Goal: Task Accomplishment & Management: Use online tool/utility

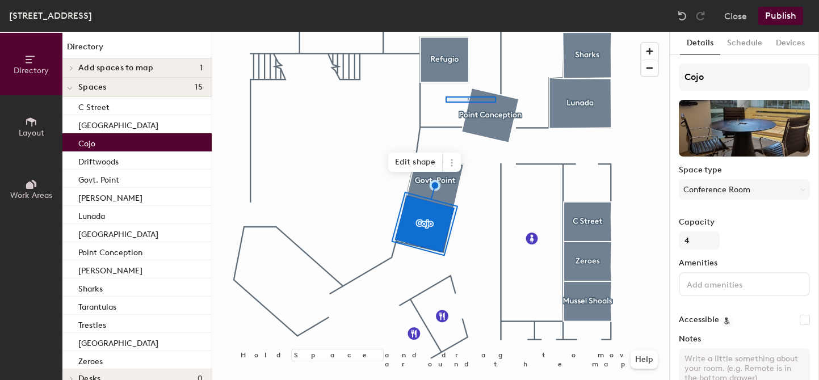
click at [445, 32] on div at bounding box center [440, 32] width 457 height 0
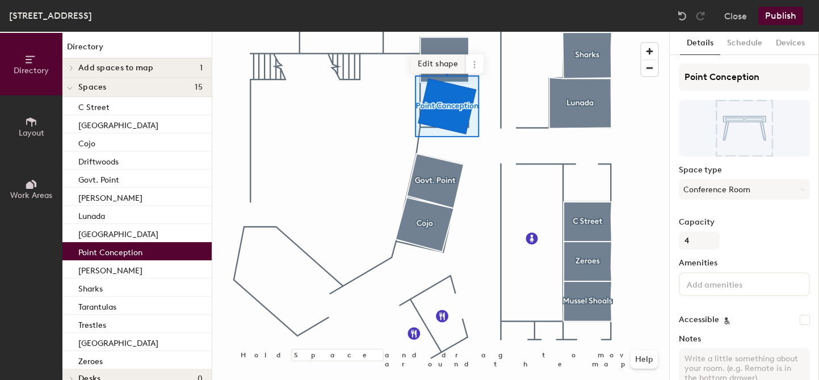
click at [444, 64] on span "Edit shape" at bounding box center [438, 63] width 54 height 19
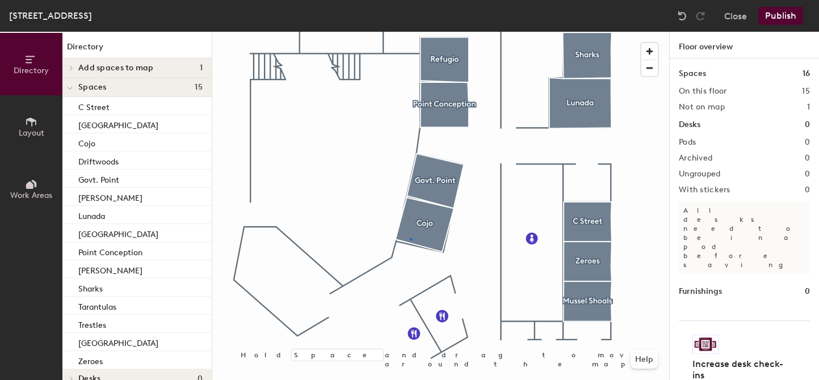
click at [410, 32] on div at bounding box center [440, 32] width 457 height 0
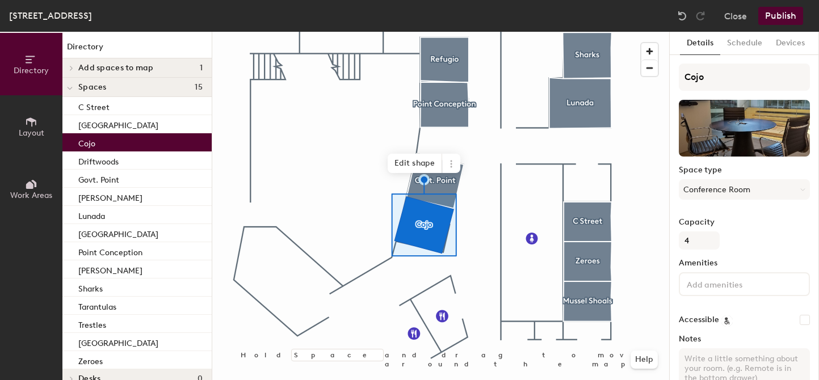
click at [774, 15] on button "Publish" at bounding box center [780, 16] width 45 height 18
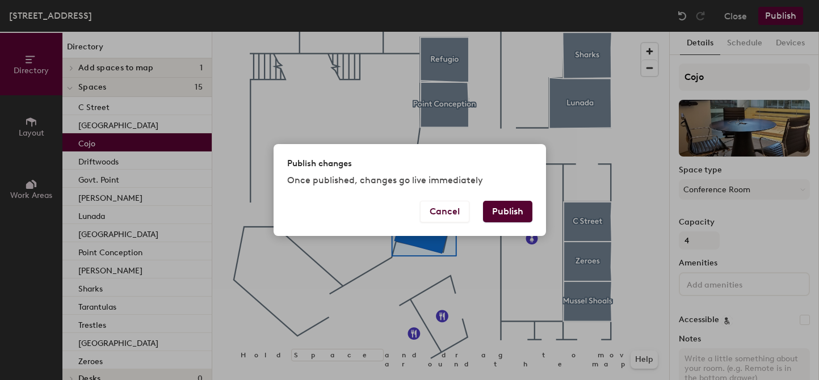
click at [511, 211] on button "Publish" at bounding box center [507, 212] width 49 height 22
